Goal: Information Seeking & Learning: Understand process/instructions

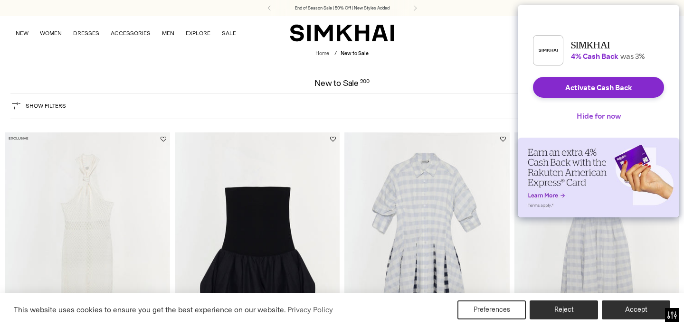
scroll to position [717, 0]
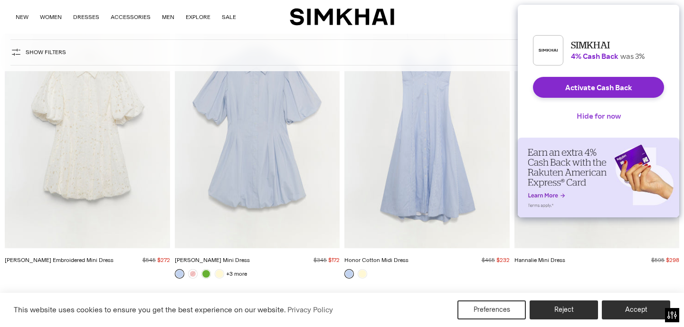
click at [598, 121] on button "Hide for now" at bounding box center [598, 115] width 59 height 21
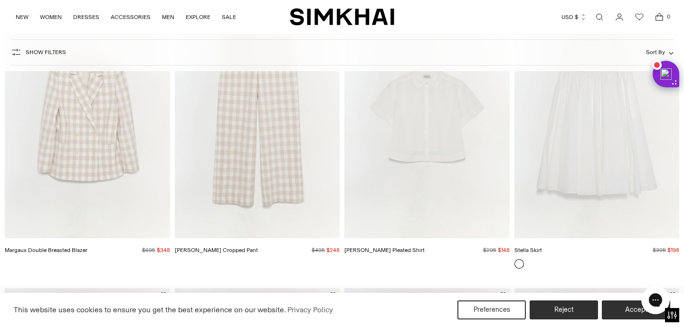
scroll to position [0, 0]
click at [633, 306] on button "Accept" at bounding box center [636, 310] width 73 height 20
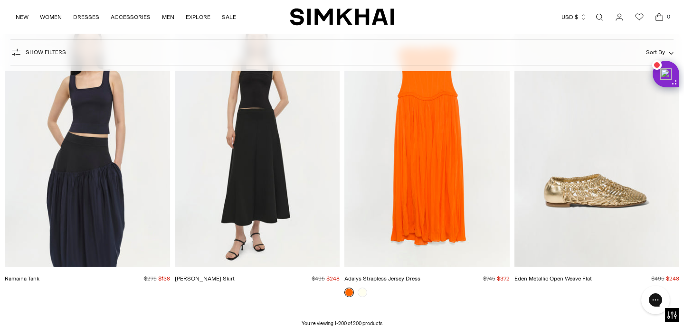
scroll to position [14771, 0]
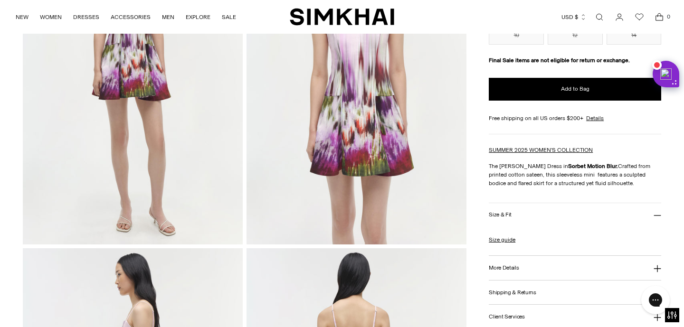
scroll to position [169, 0]
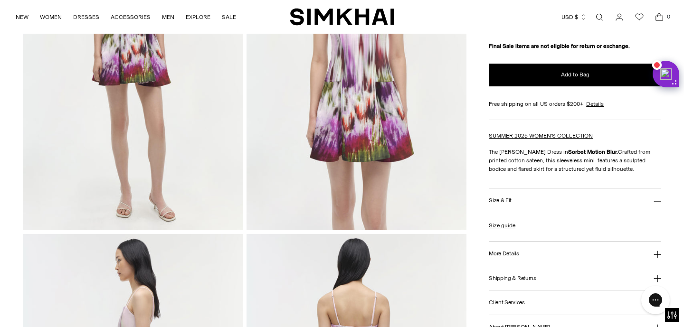
click at [506, 202] on h3 "Size & Fit" at bounding box center [499, 200] width 23 height 6
click at [547, 202] on button "Size & Fit" at bounding box center [574, 201] width 172 height 24
click at [506, 227] on link "Size guide" at bounding box center [501, 225] width 27 height 9
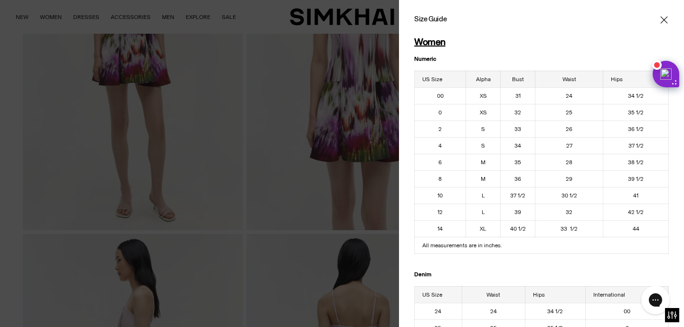
click at [662, 20] on icon "Close" at bounding box center [663, 19] width 7 height 7
